Goal: Task Accomplishment & Management: Use online tool/utility

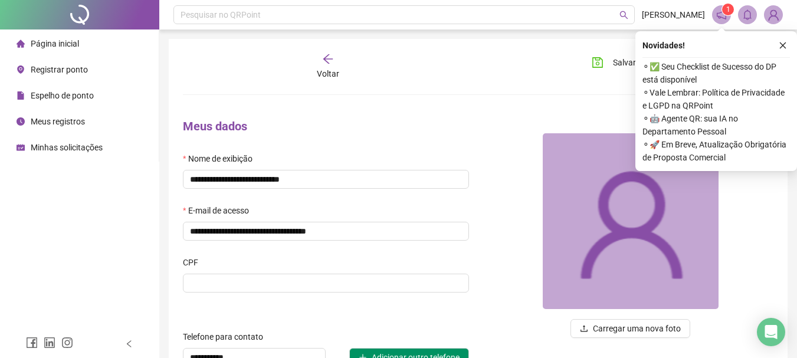
click at [78, 62] on div "Registrar ponto" at bounding box center [52, 70] width 71 height 24
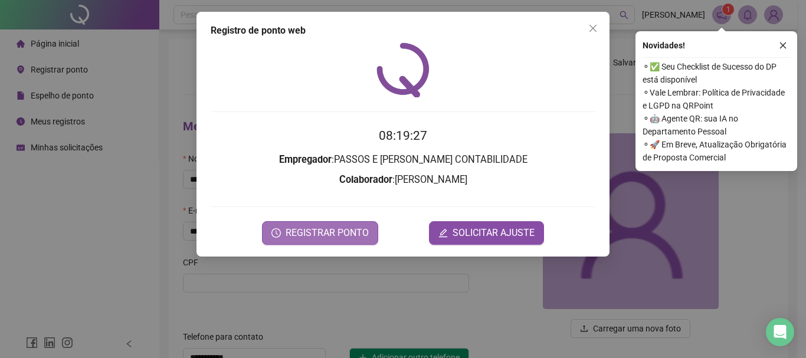
click at [337, 235] on span "REGISTRAR PONTO" at bounding box center [327, 233] width 83 height 14
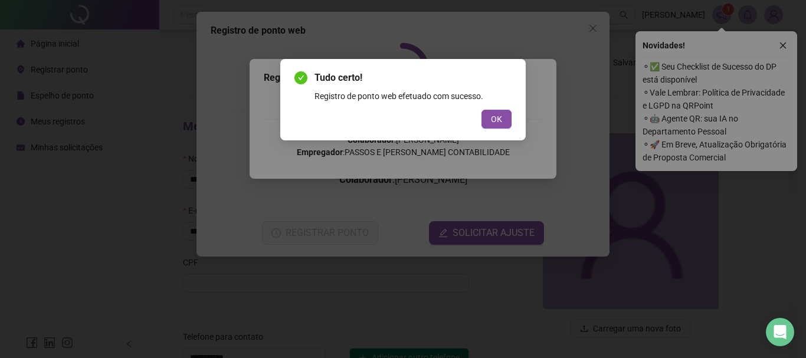
click at [501, 132] on div "Tudo certo! Registro de ponto web efetuado com sucesso. OK" at bounding box center [403, 99] width 246 height 81
drag, startPoint x: 494, startPoint y: 118, endPoint x: 423, endPoint y: 135, distance: 73.4
click at [403, 155] on div "Tudo certo! Registro de ponto web efetuado com sucesso. OK" at bounding box center [403, 179] width 806 height 358
click at [594, 25] on div "Tudo certo! Registro de ponto web efetuado com sucesso. OK" at bounding box center [403, 179] width 806 height 358
click at [497, 117] on span "OK" at bounding box center [496, 119] width 11 height 13
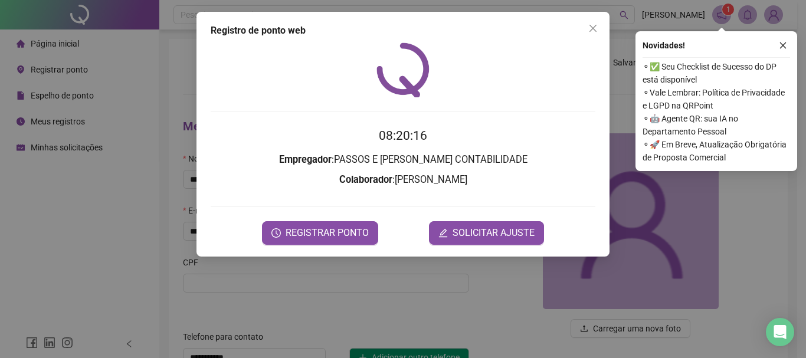
drag, startPoint x: 594, startPoint y: 28, endPoint x: 509, endPoint y: 41, distance: 85.4
click at [594, 28] on icon "close" at bounding box center [592, 28] width 9 height 9
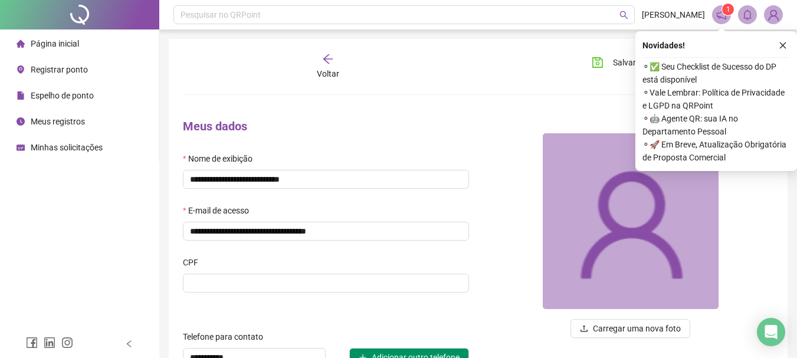
click at [64, 128] on div "Meus registros" at bounding box center [51, 122] width 68 height 24
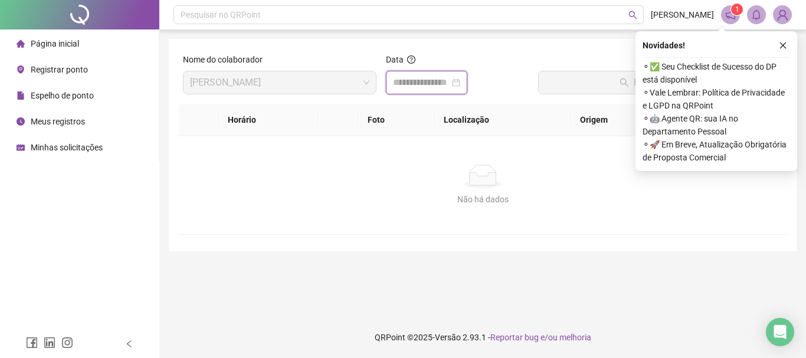
click at [446, 89] on input at bounding box center [421, 83] width 57 height 14
type input "**********"
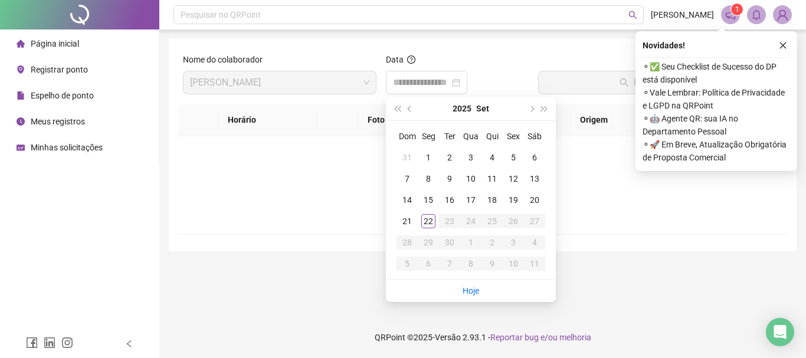
click at [476, 299] on li "Hoje" at bounding box center [471, 291] width 17 height 22
click at [470, 290] on link "Hoje" at bounding box center [471, 290] width 17 height 9
type input "**********"
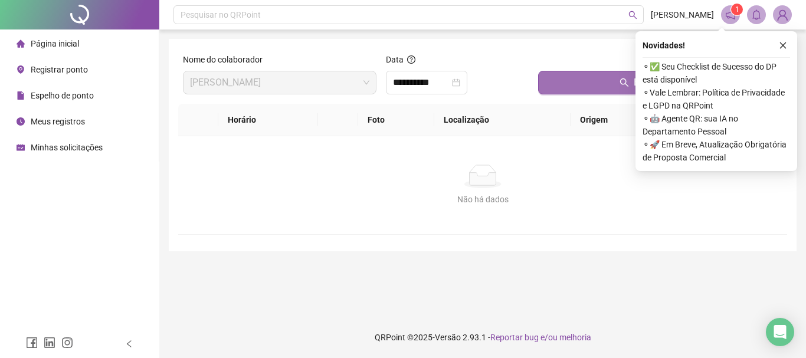
click at [572, 81] on button "Buscar registros" at bounding box center [660, 83] width 244 height 24
